Goal: Task Accomplishment & Management: Manage account settings

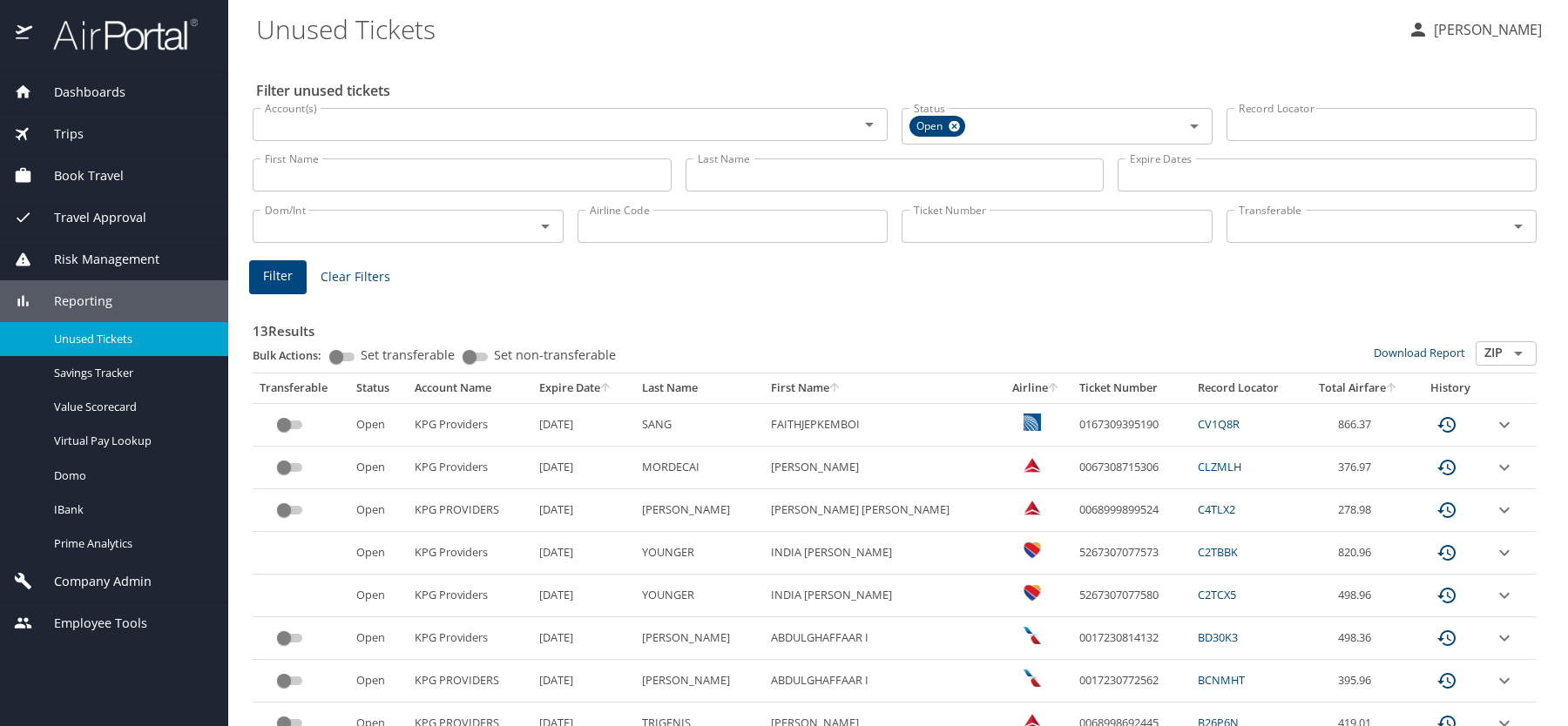
click at [130, 589] on span "Company Admin" at bounding box center [91, 582] width 120 height 19
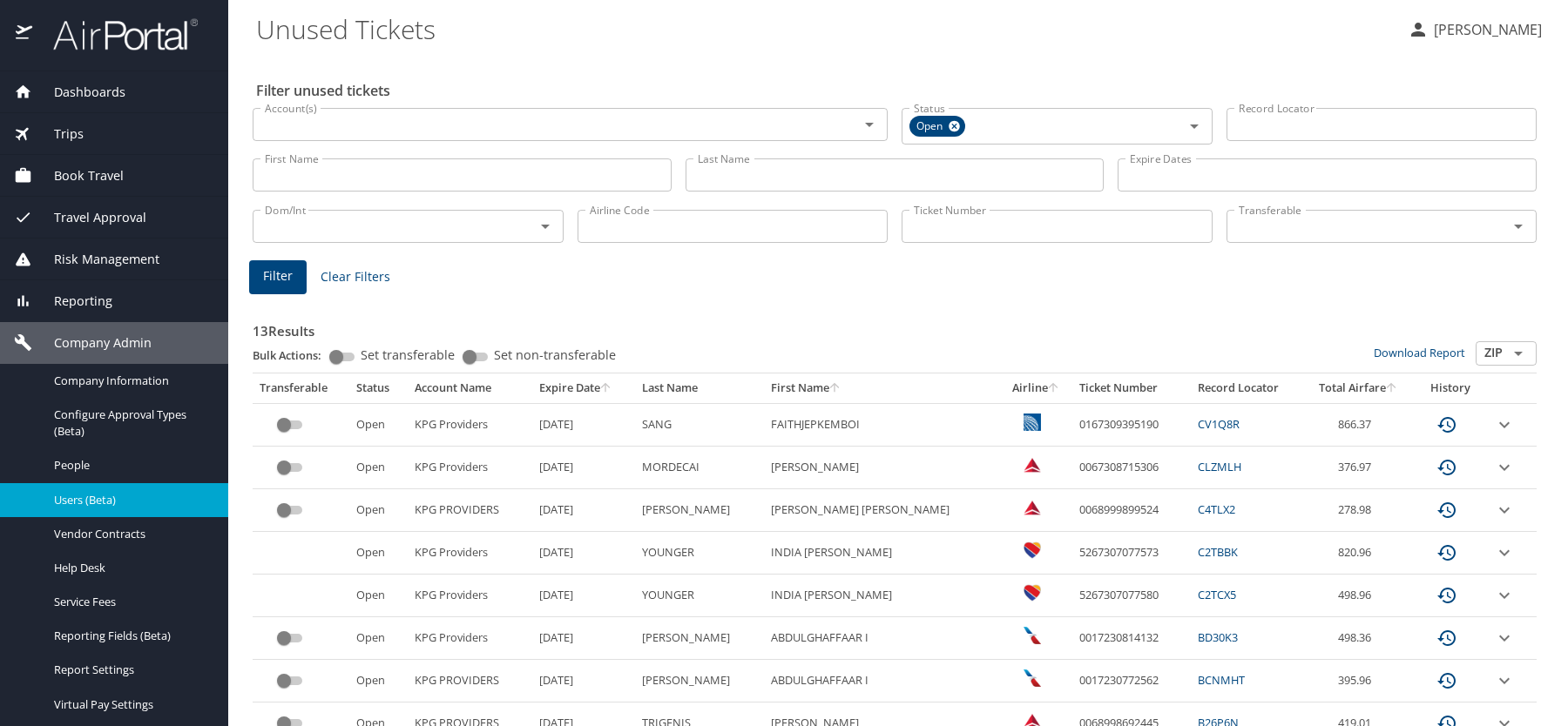
scroll to position [38, 0]
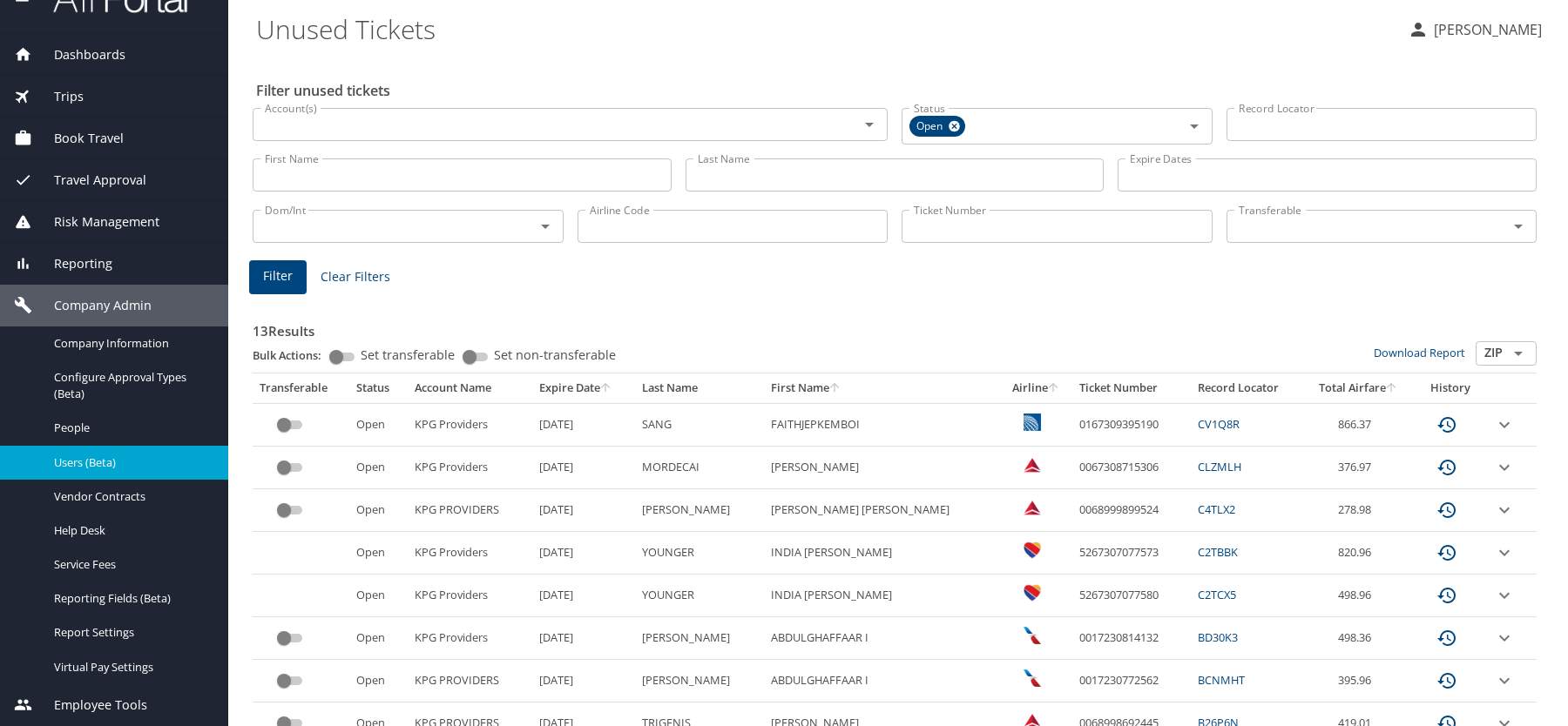
click at [139, 461] on span "Users (Beta)" at bounding box center [131, 463] width 154 height 17
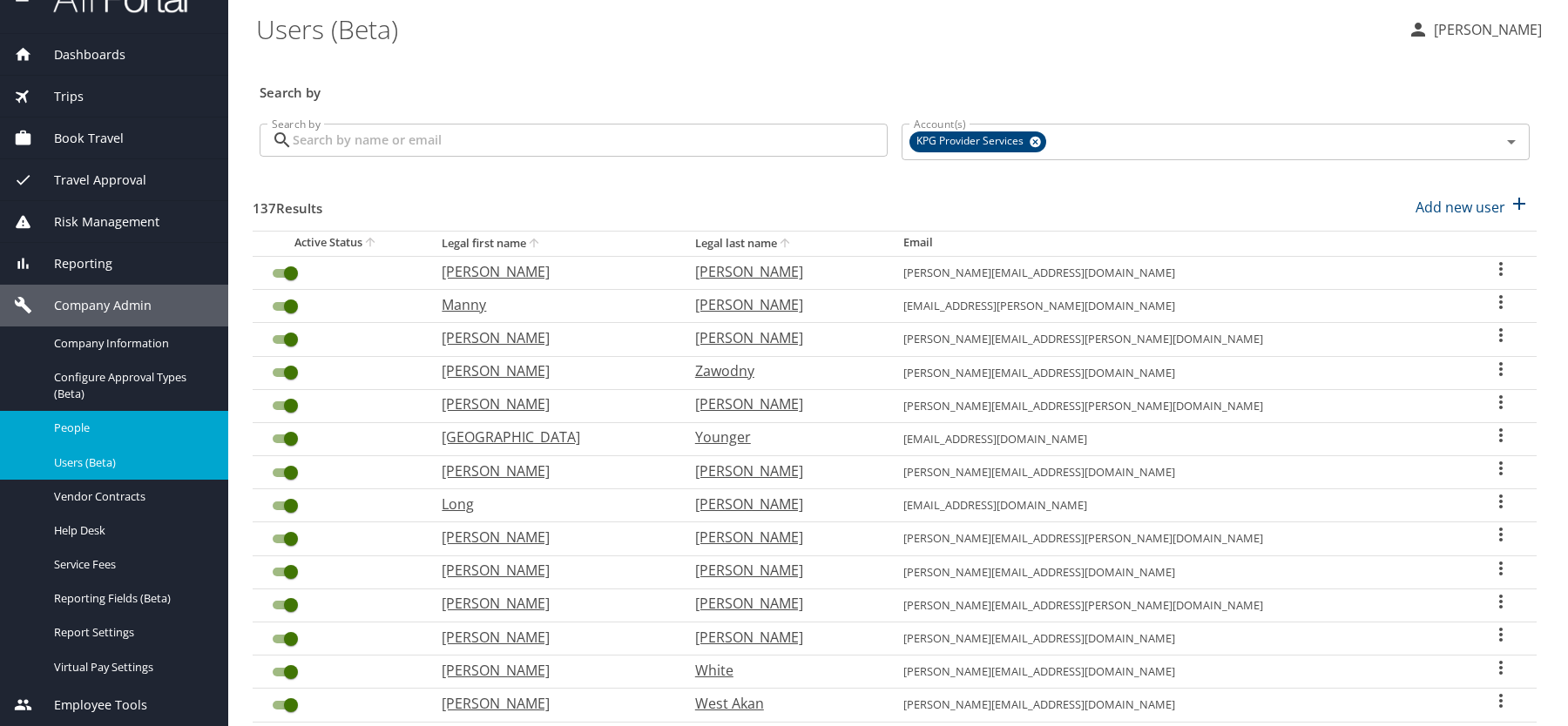
click at [129, 424] on span "People" at bounding box center [131, 428] width 154 height 17
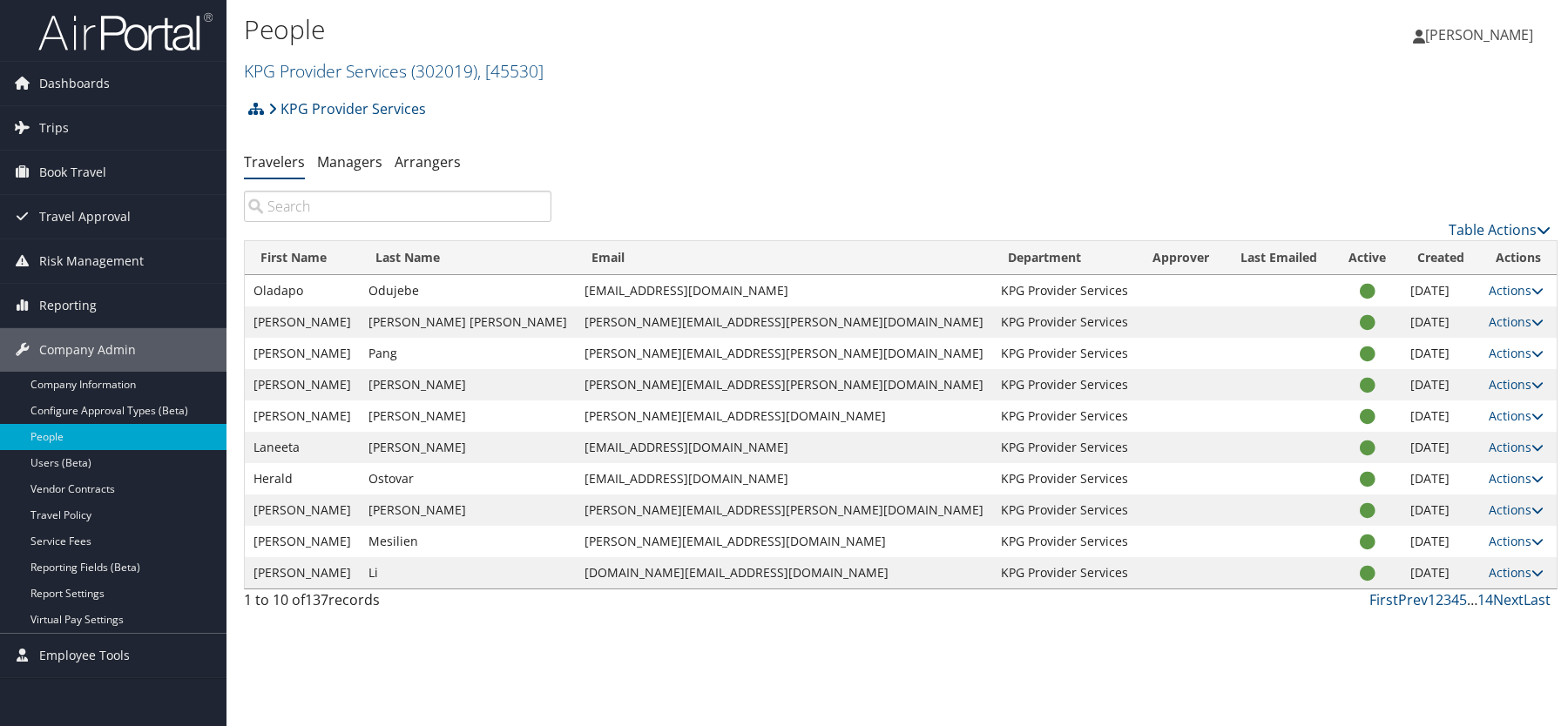
click at [403, 317] on td "Tabuteau Howe" at bounding box center [468, 322] width 216 height 31
drag, startPoint x: 373, startPoint y: 325, endPoint x: 479, endPoint y: 323, distance: 106.0
click at [479, 323] on td "Tabuteau Howe" at bounding box center [468, 322] width 216 height 31
copy td "Tabuteau Howe"
click at [314, 326] on td "Marie" at bounding box center [302, 322] width 115 height 31
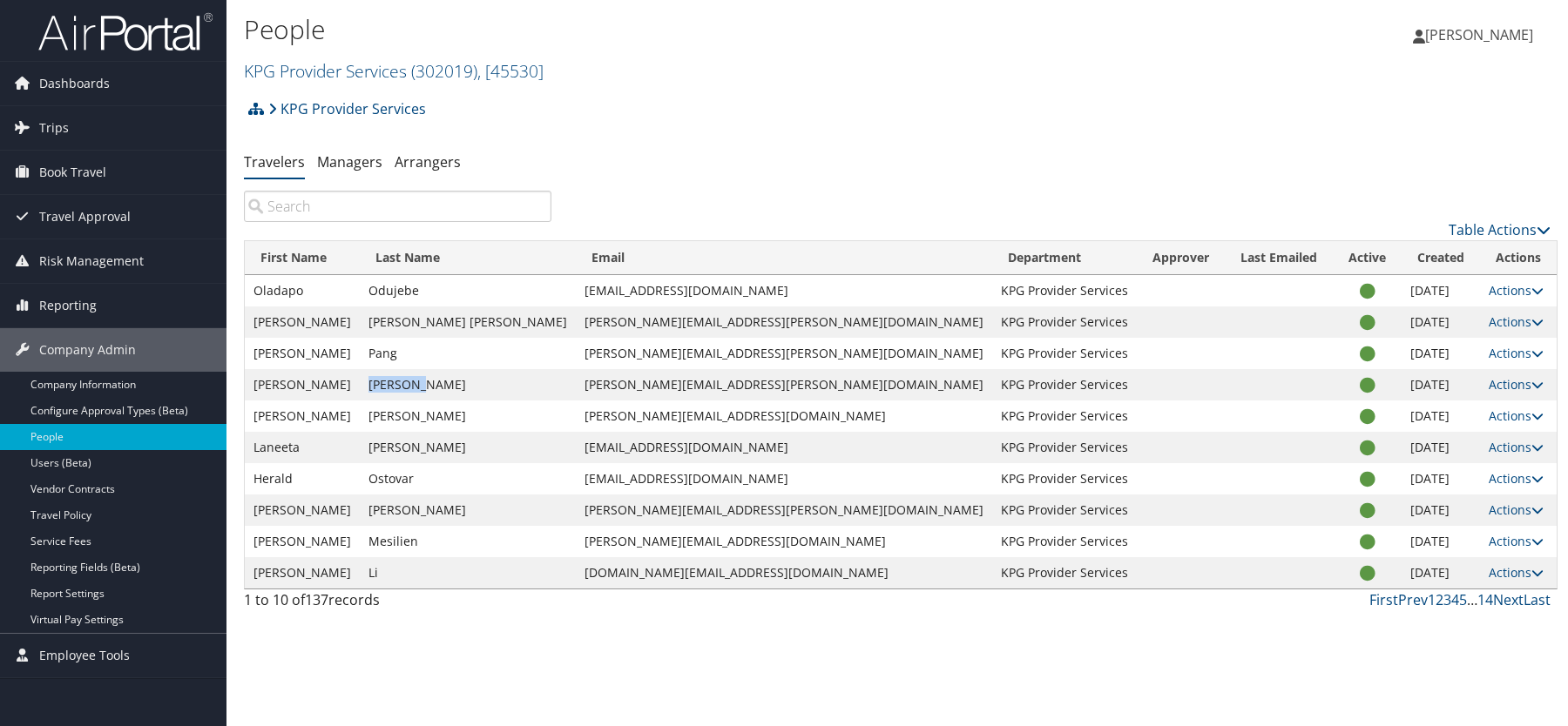
drag, startPoint x: 371, startPoint y: 383, endPoint x: 436, endPoint y: 383, distance: 65.0
click at [436, 383] on td "Erickson" at bounding box center [468, 385] width 216 height 31
copy td "Erickson"
click at [300, 379] on td "Andrew" at bounding box center [302, 385] width 115 height 31
drag, startPoint x: 317, startPoint y: 387, endPoint x: 251, endPoint y: 381, distance: 66.3
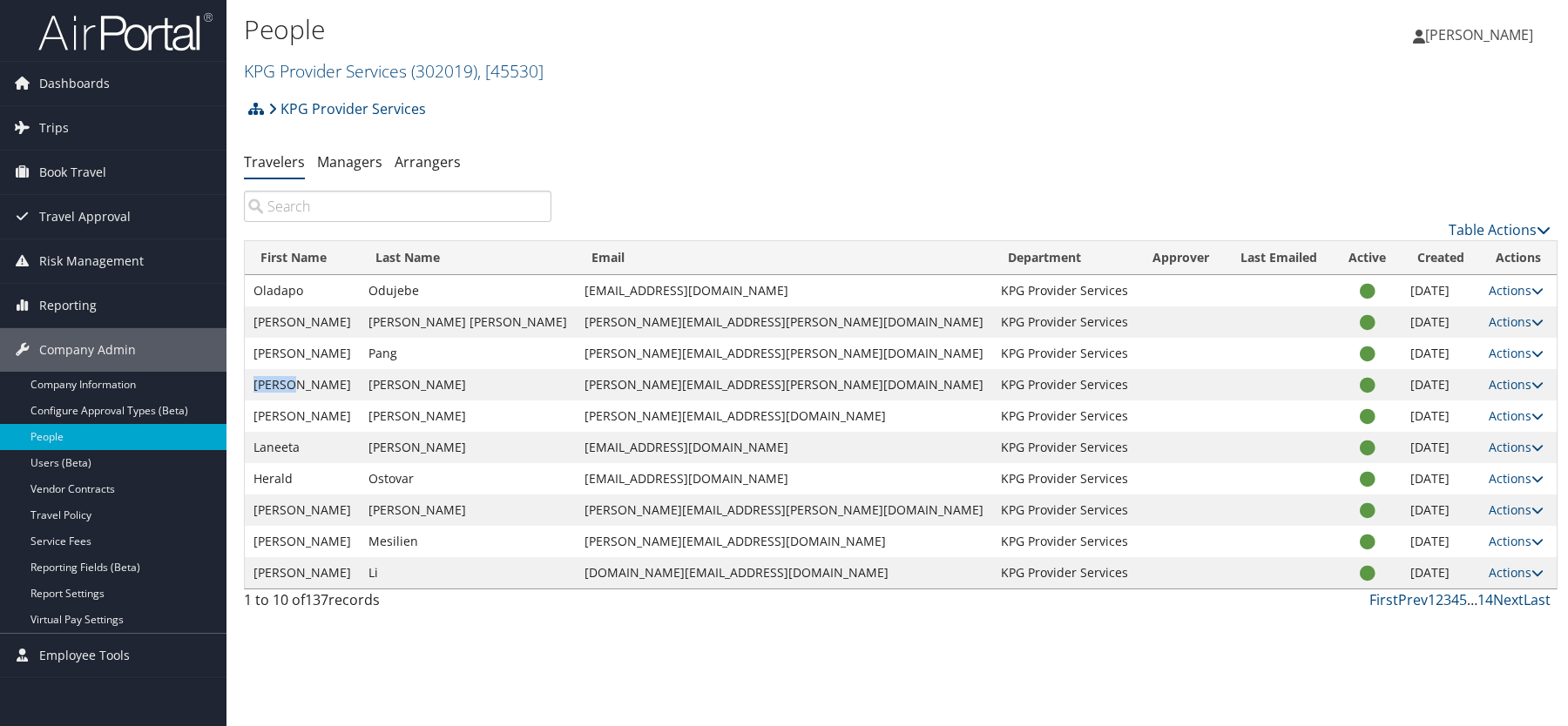
click at [251, 381] on td "Andrew" at bounding box center [302, 385] width 115 height 31
copy td "Andrew"
click at [1438, 601] on link "2" at bounding box center [1440, 600] width 8 height 19
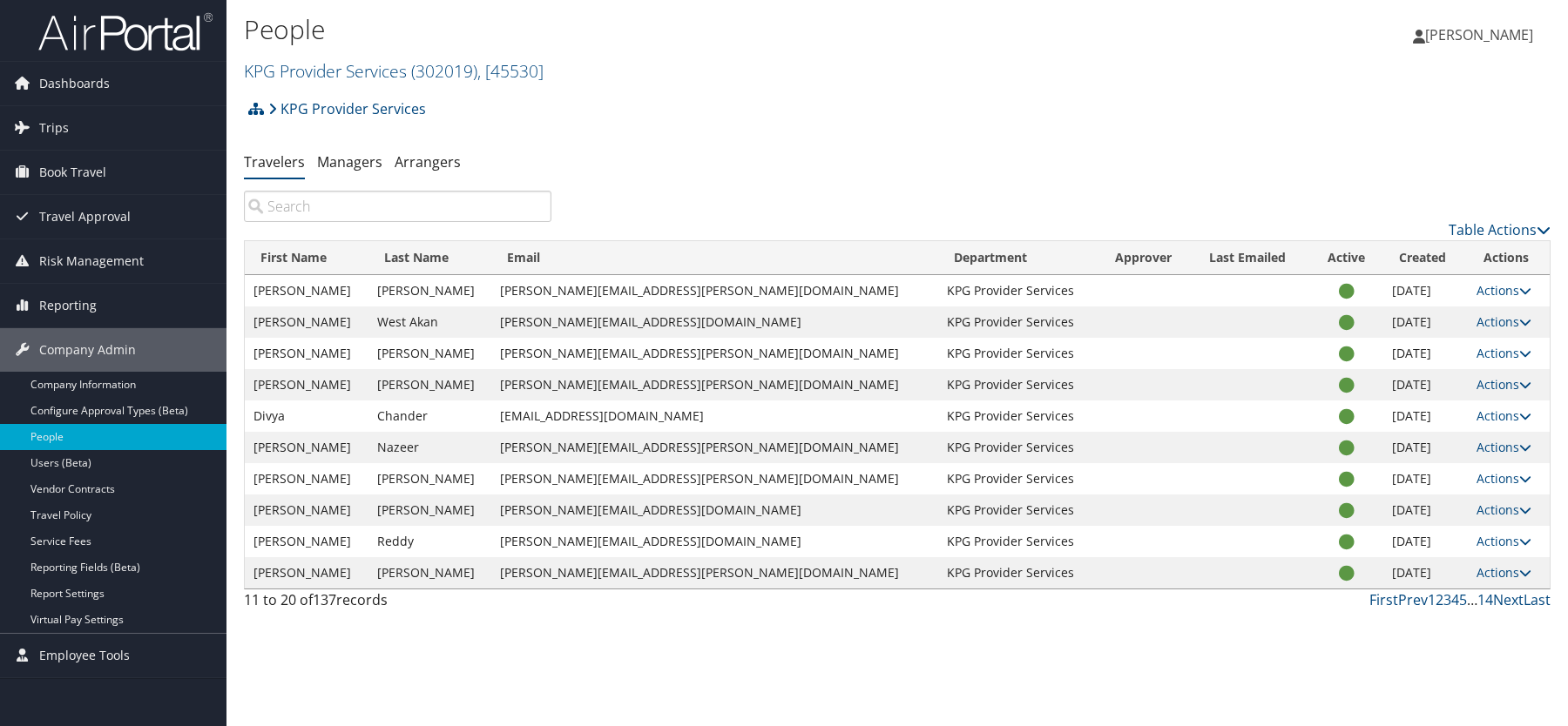
click at [1552, 333] on div "People KPG Provider Services ( 302019 ) , [ 45530 ] KPG Provider Services, [455…" at bounding box center [897, 363] width 1342 height 726
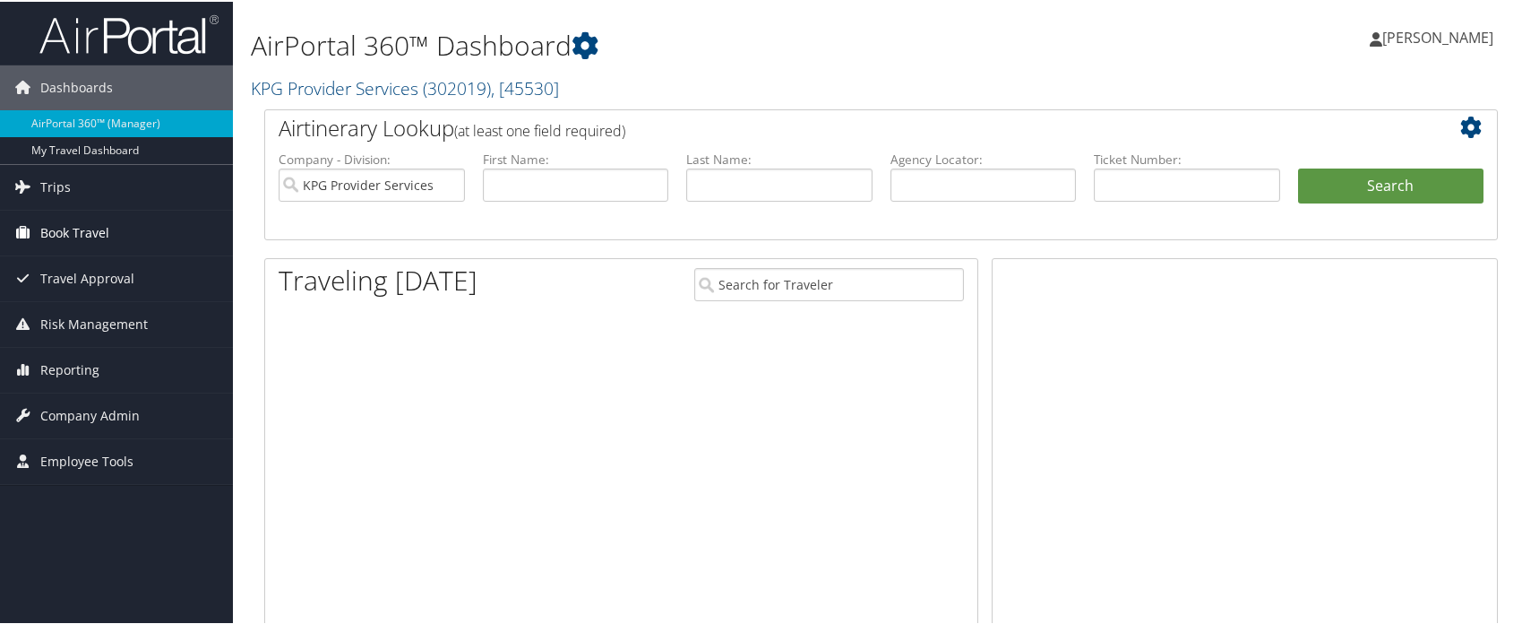
click at [76, 236] on span "Book Travel" at bounding box center [74, 231] width 69 height 45
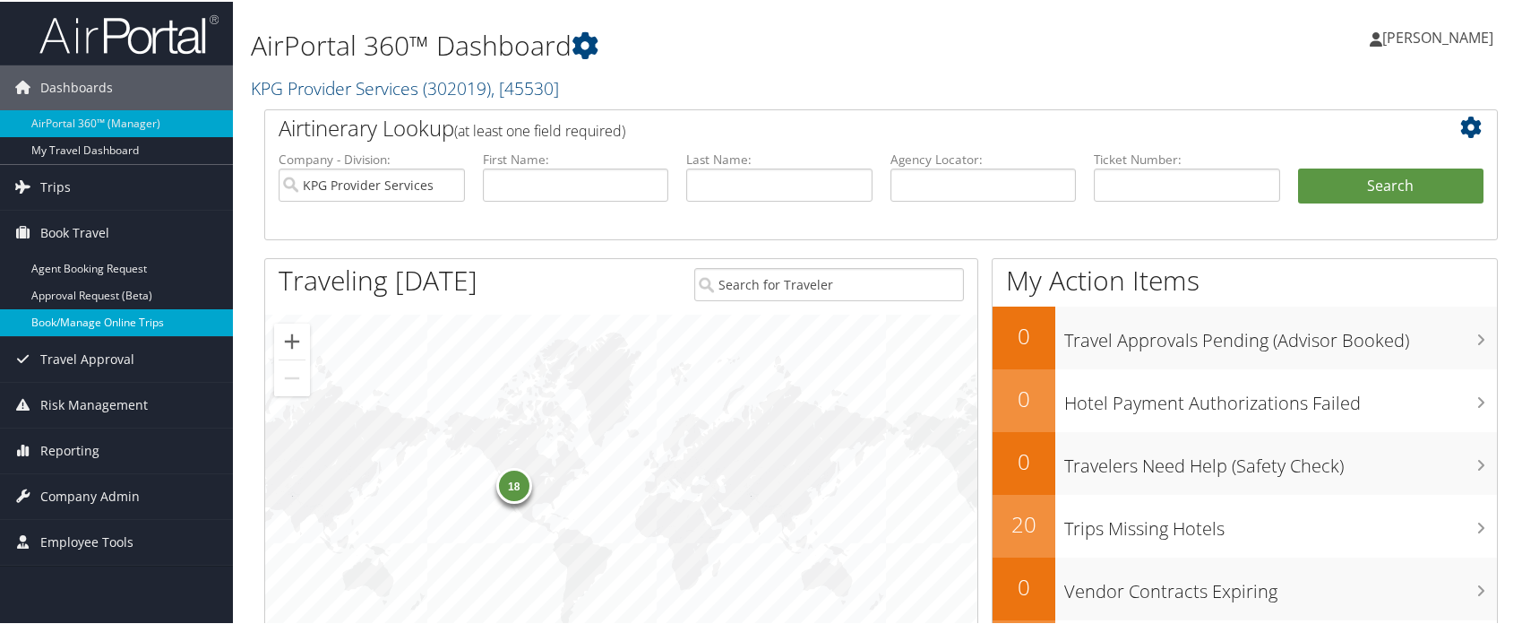
click at [101, 312] on link "Book/Manage Online Trips" at bounding box center [116, 320] width 233 height 27
